Goal: Navigation & Orientation: Understand site structure

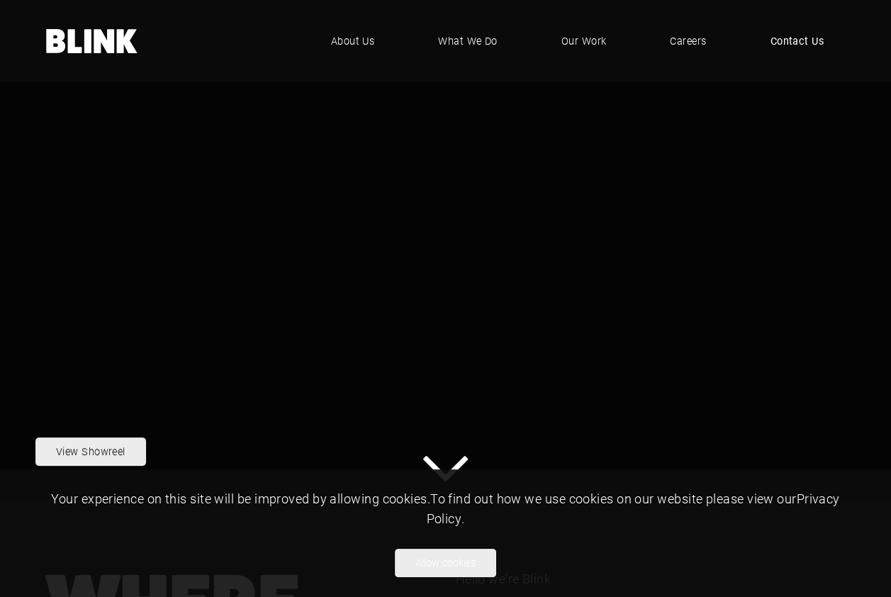
click at [793, 40] on span "Contact Us" at bounding box center [798, 41] width 54 height 16
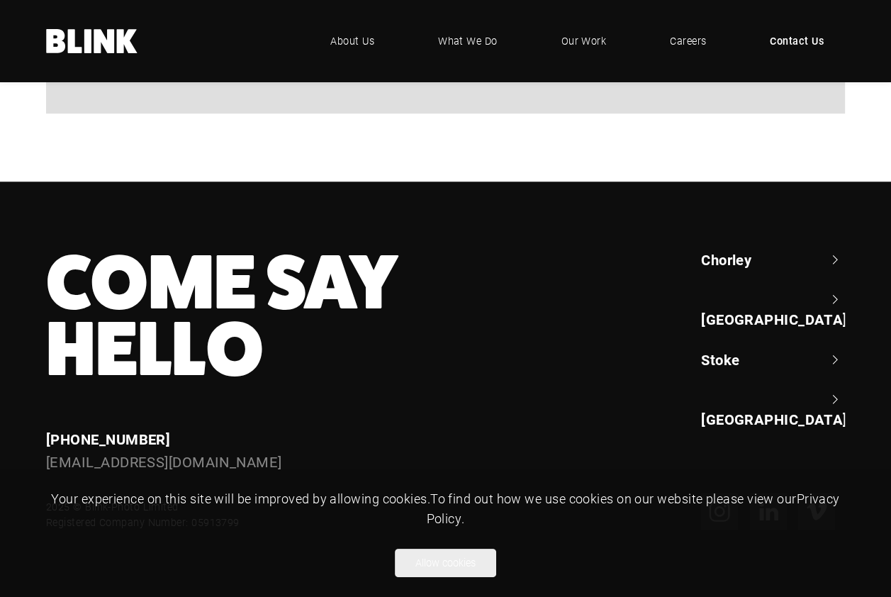
scroll to position [1216, 0]
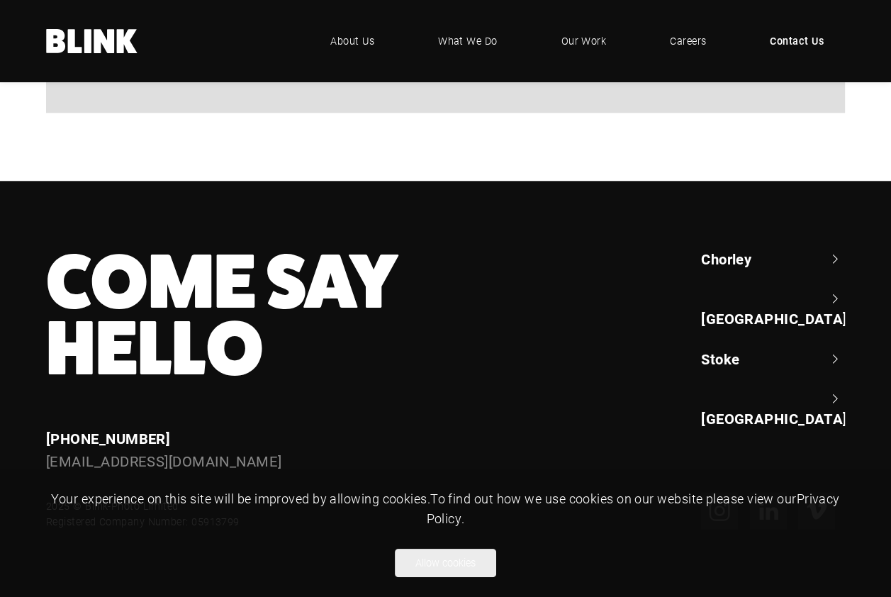
click at [831, 260] on link "Chorley" at bounding box center [773, 259] width 144 height 20
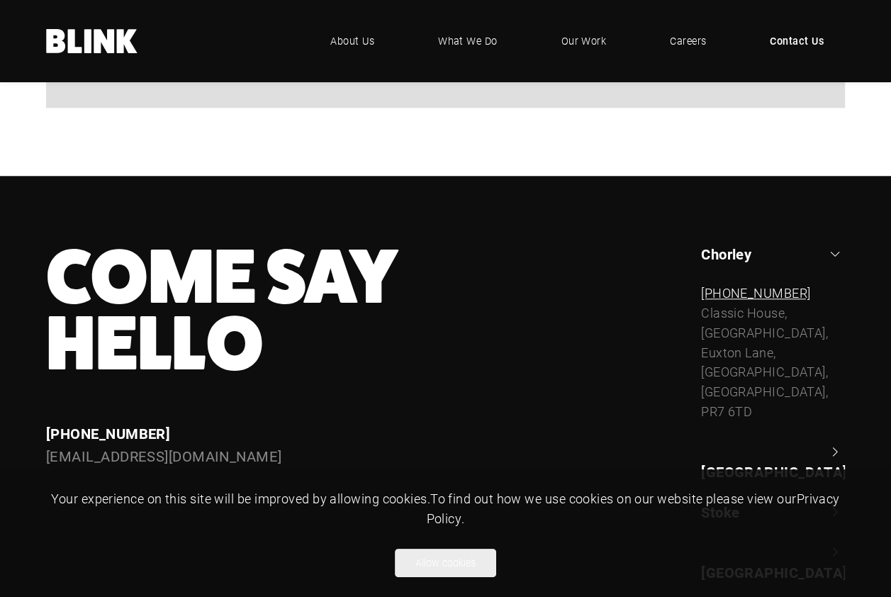
scroll to position [1270, 0]
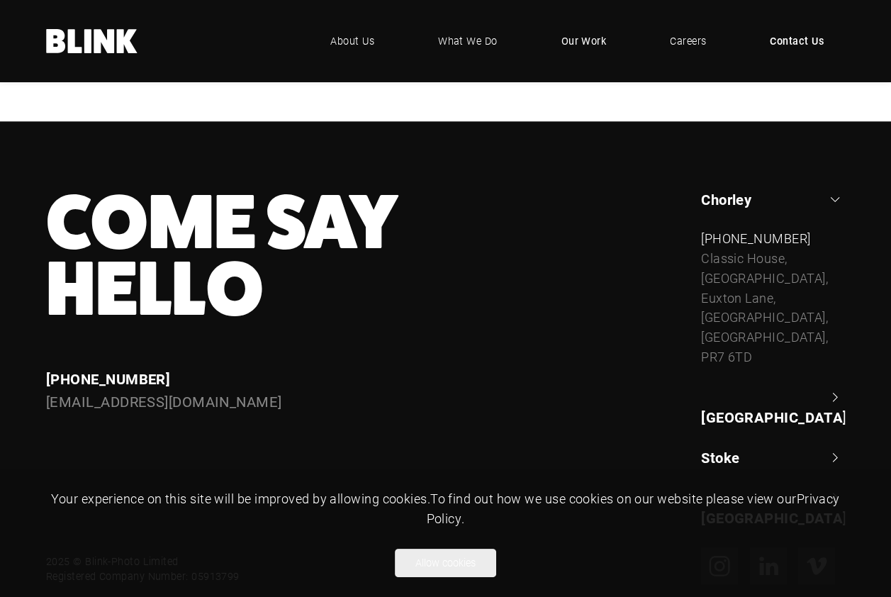
click at [593, 45] on span "Our Work" at bounding box center [584, 41] width 45 height 16
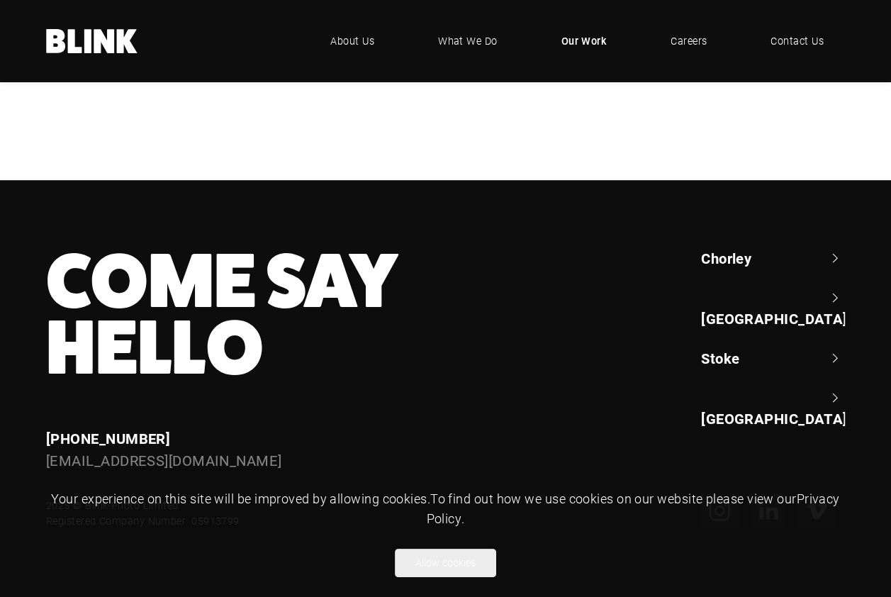
scroll to position [1076, 0]
click at [375, 38] on link "About Us" at bounding box center [352, 41] width 87 height 43
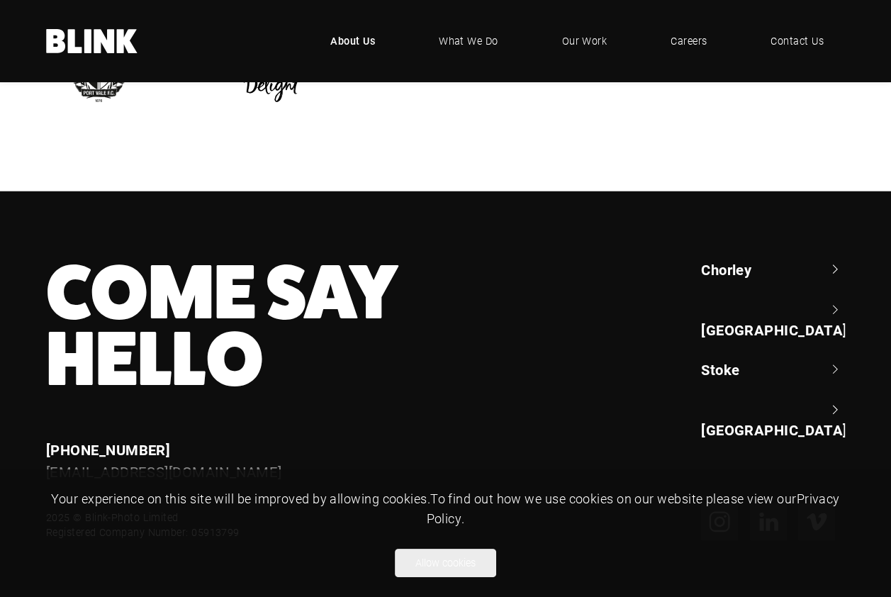
scroll to position [2714, 0]
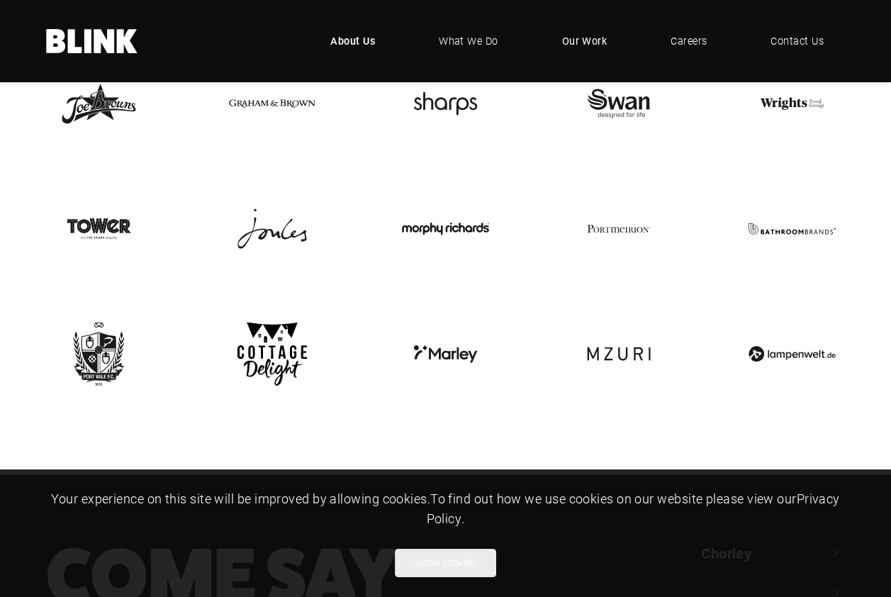
click at [563, 43] on span "Our Work" at bounding box center [584, 41] width 45 height 16
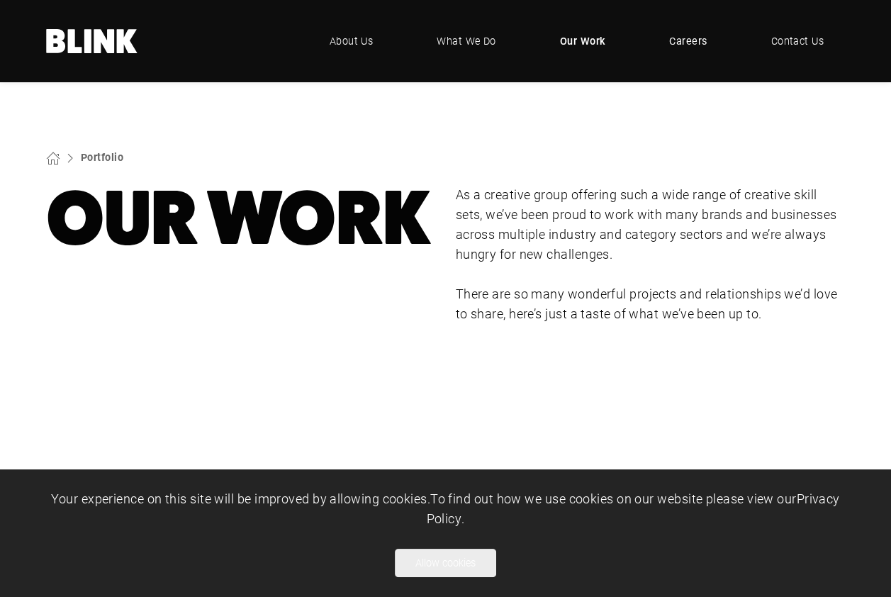
click at [690, 44] on span "Careers" at bounding box center [688, 41] width 38 height 16
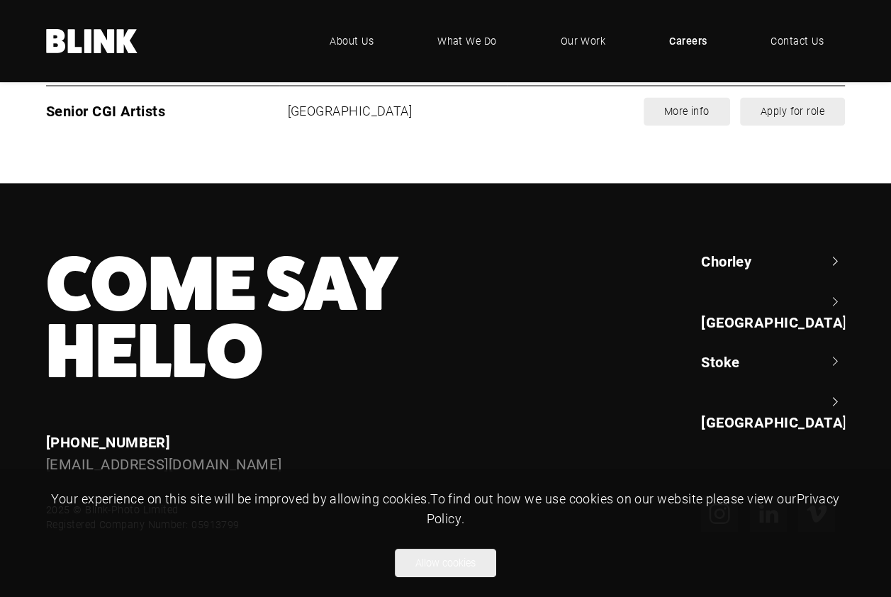
scroll to position [1915, 0]
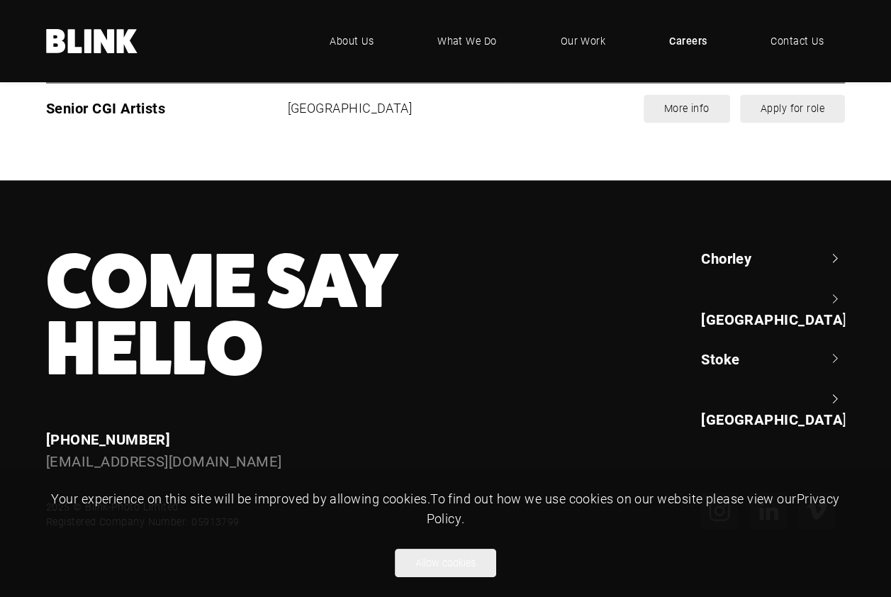
click at [713, 389] on link "[GEOGRAPHIC_DATA]" at bounding box center [773, 409] width 144 height 40
